Goal: Obtain resource: Download file/media

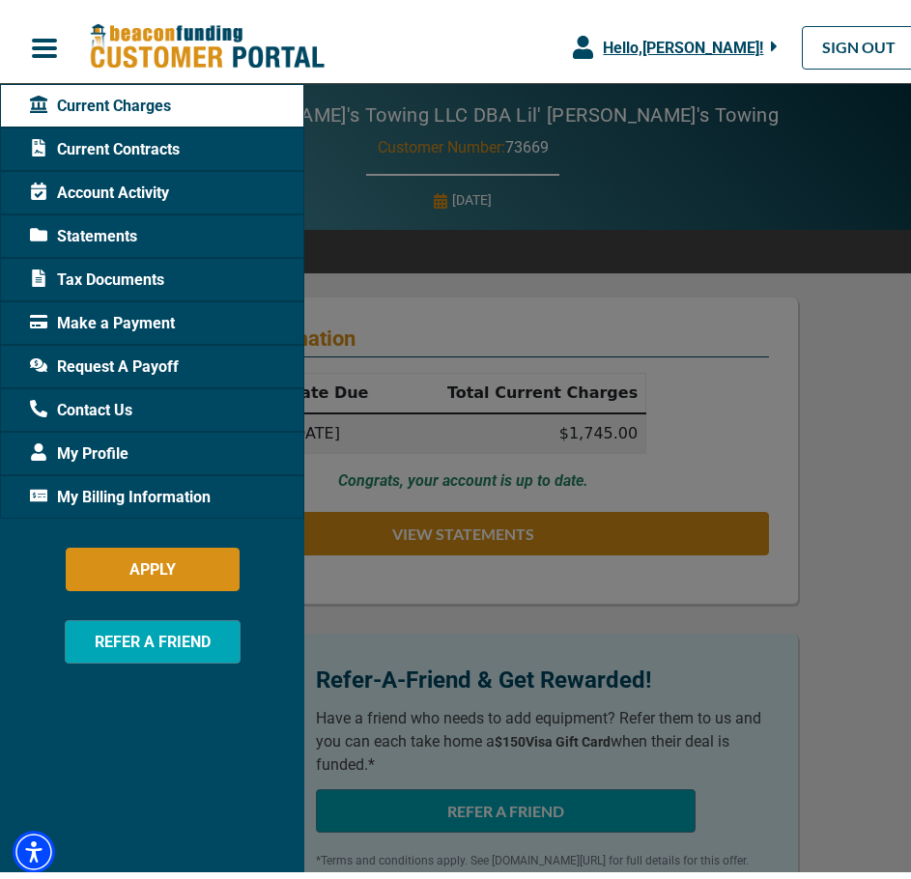
click at [121, 272] on span "Tax Documents" at bounding box center [97, 273] width 134 height 23
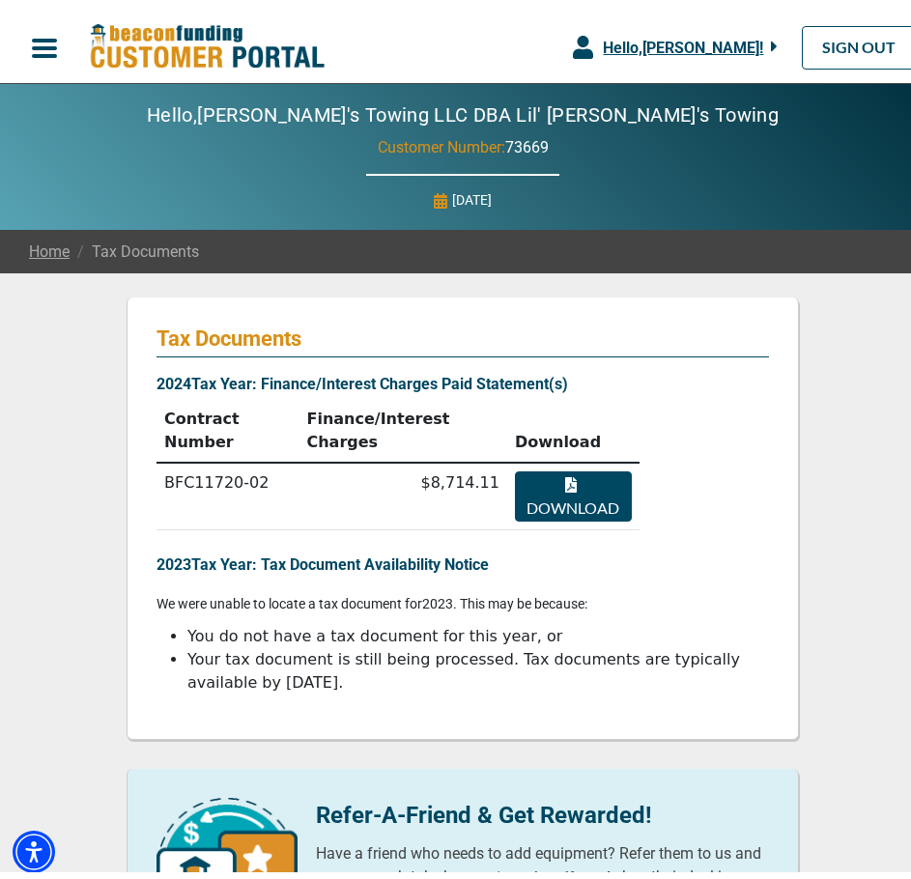
click at [530, 465] on button "Download" at bounding box center [573, 490] width 117 height 50
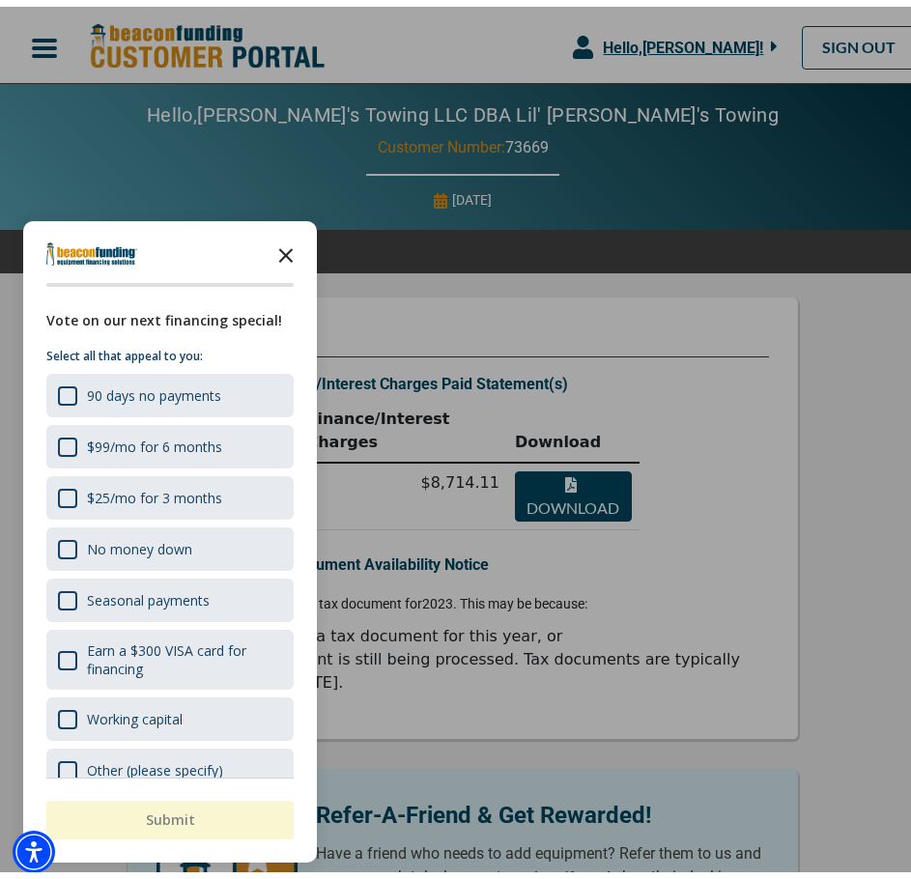
click at [285, 249] on polygon "Close the survey" at bounding box center [286, 249] width 14 height 14
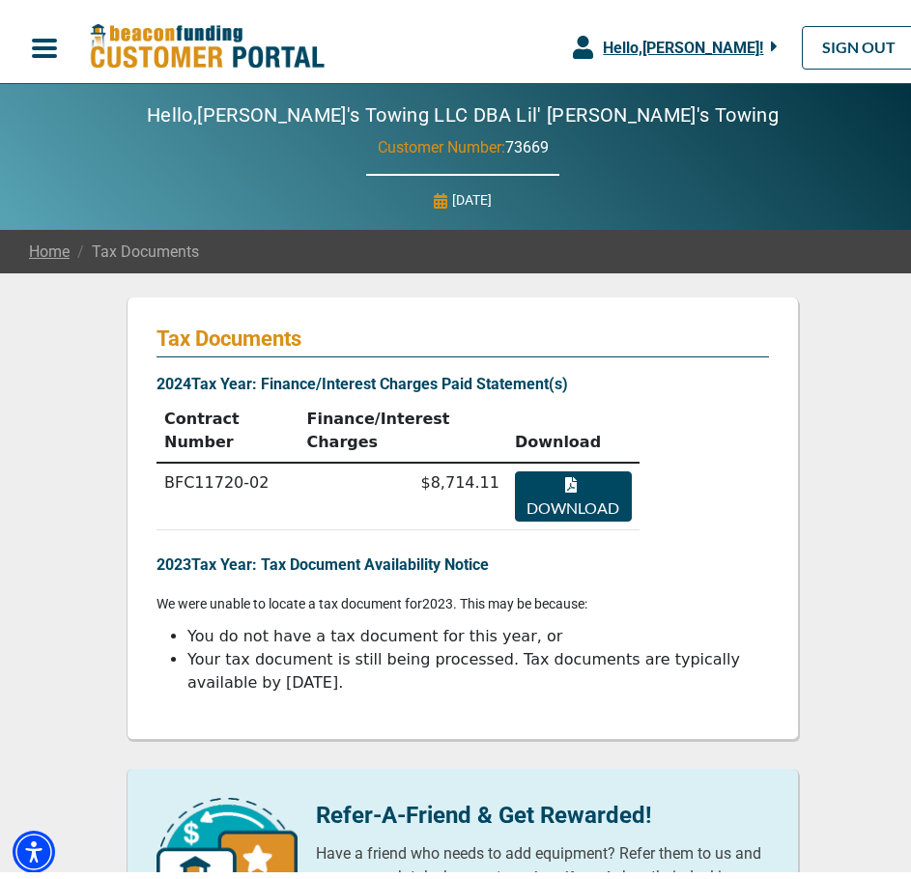
click at [38, 49] on span "button" at bounding box center [44, 41] width 29 height 29
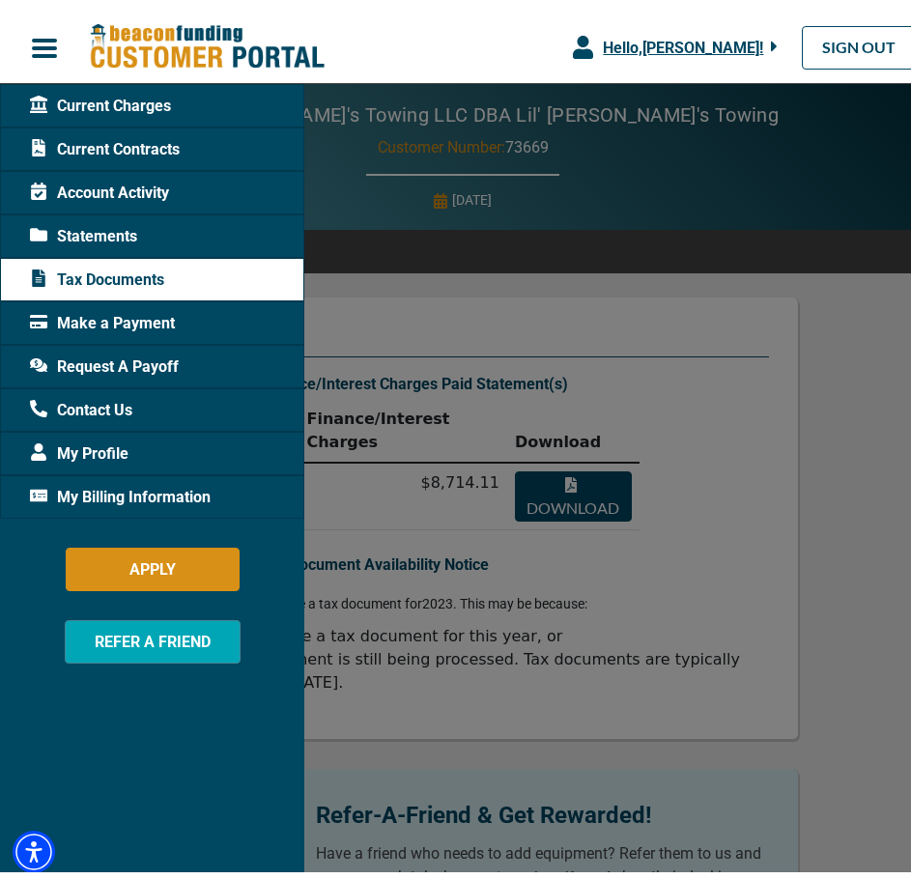
click at [79, 231] on span "Statements" at bounding box center [83, 229] width 107 height 23
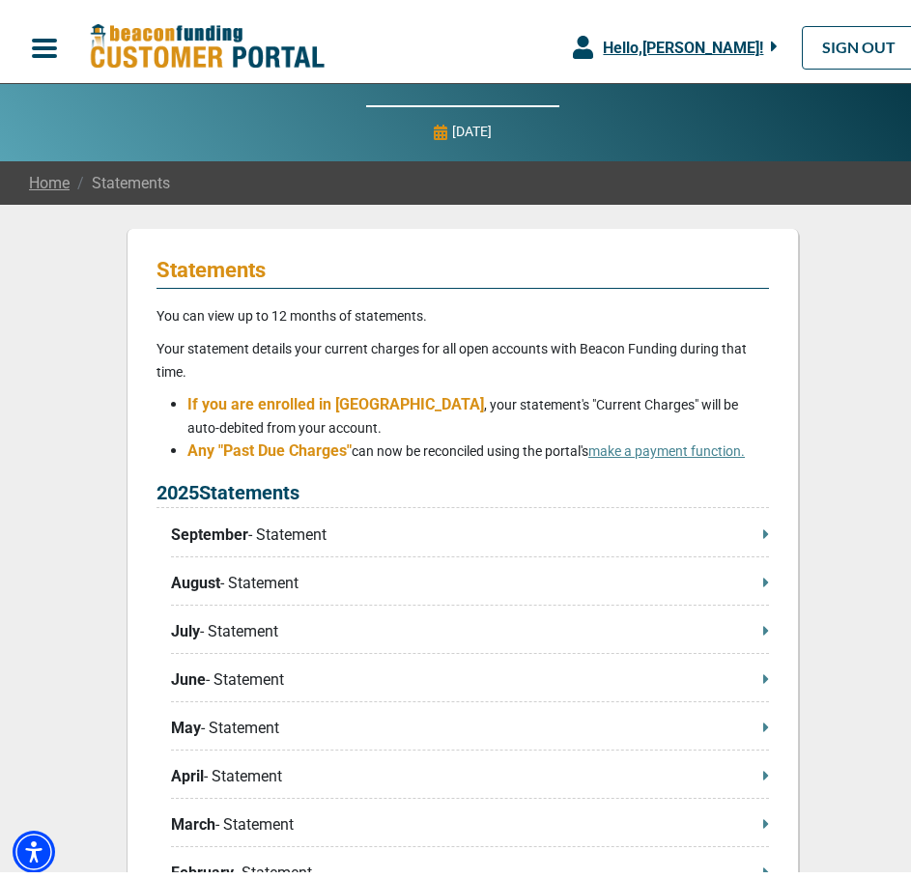
scroll to position [483, 0]
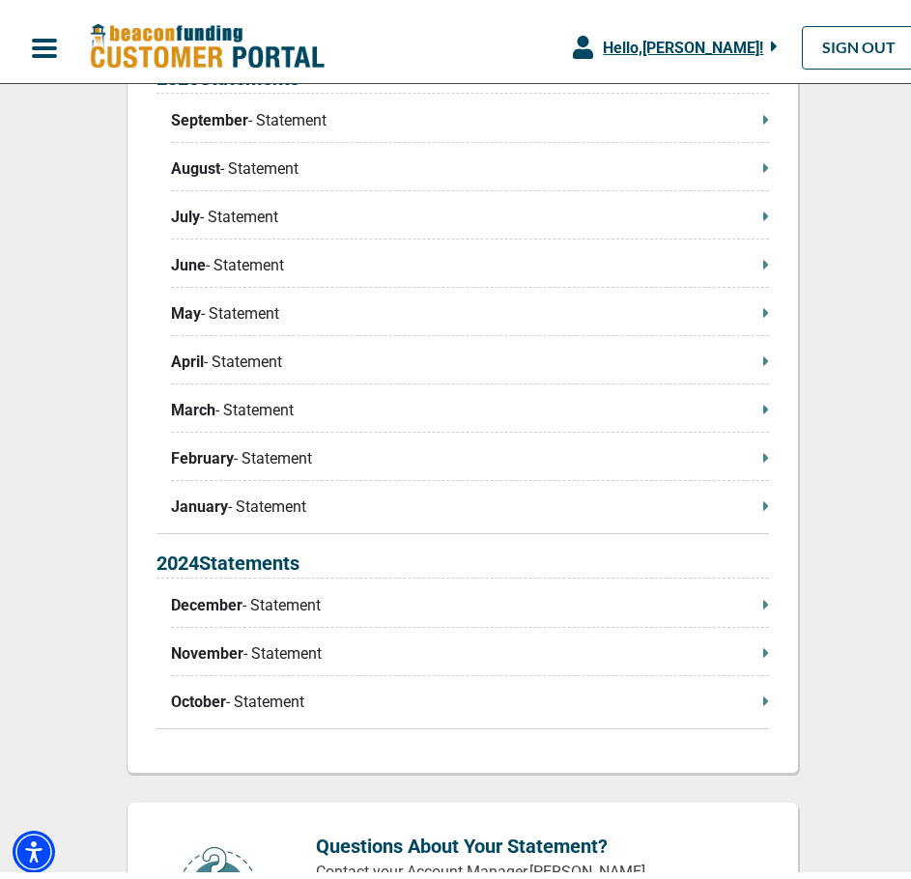
click at [525, 492] on div "2025 Statements September - Statement August - Statement July - Statement June …" at bounding box center [463, 292] width 612 height 470
click at [754, 504] on p "January - Statement" at bounding box center [470, 500] width 598 height 23
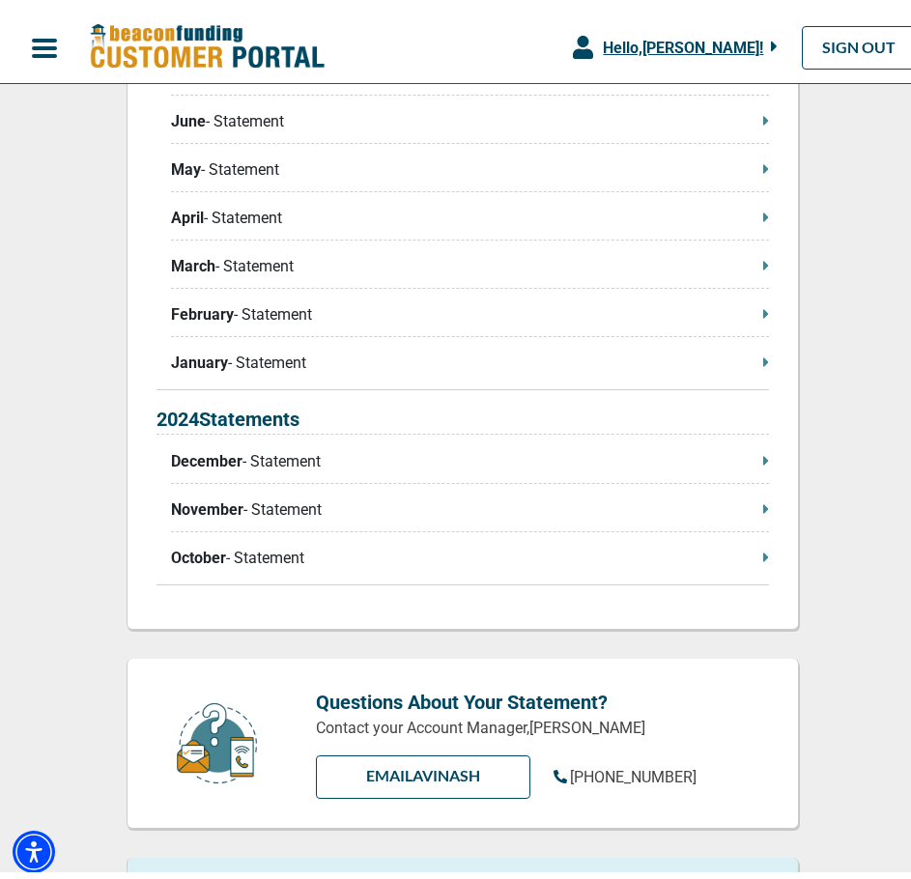
scroll to position [580, 0]
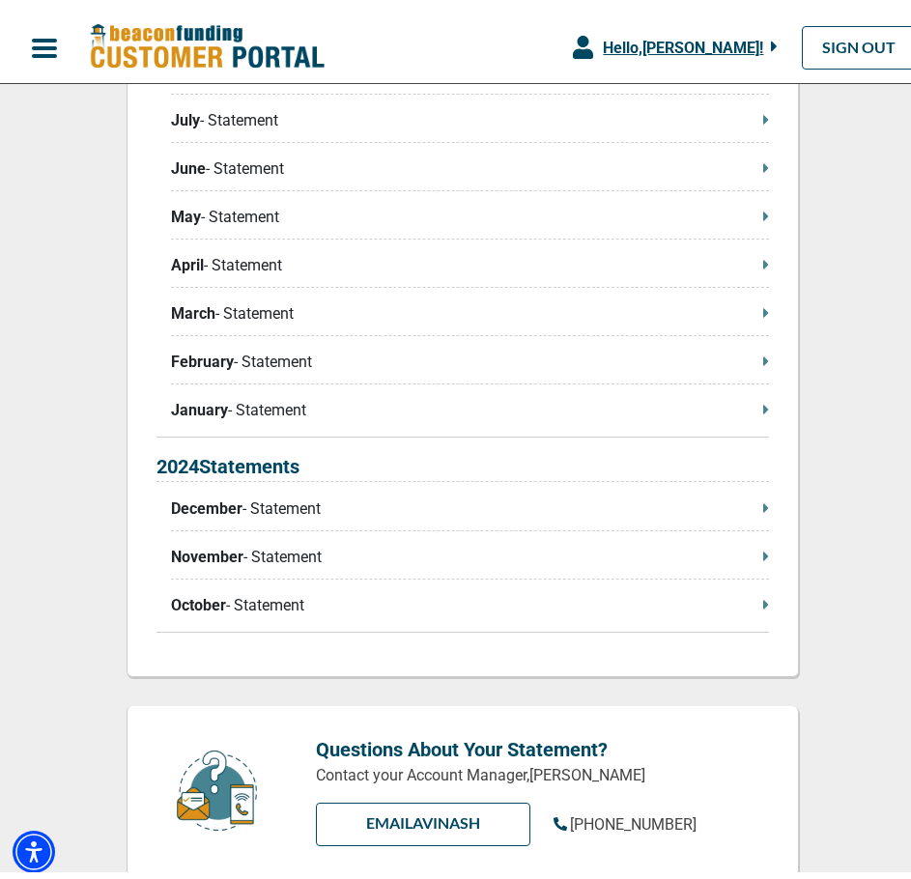
click at [763, 505] on icon at bounding box center [765, 501] width 5 height 9
click at [840, 35] on link "SIGN OUT" at bounding box center [859, 40] width 114 height 43
